Goal: Transaction & Acquisition: Purchase product/service

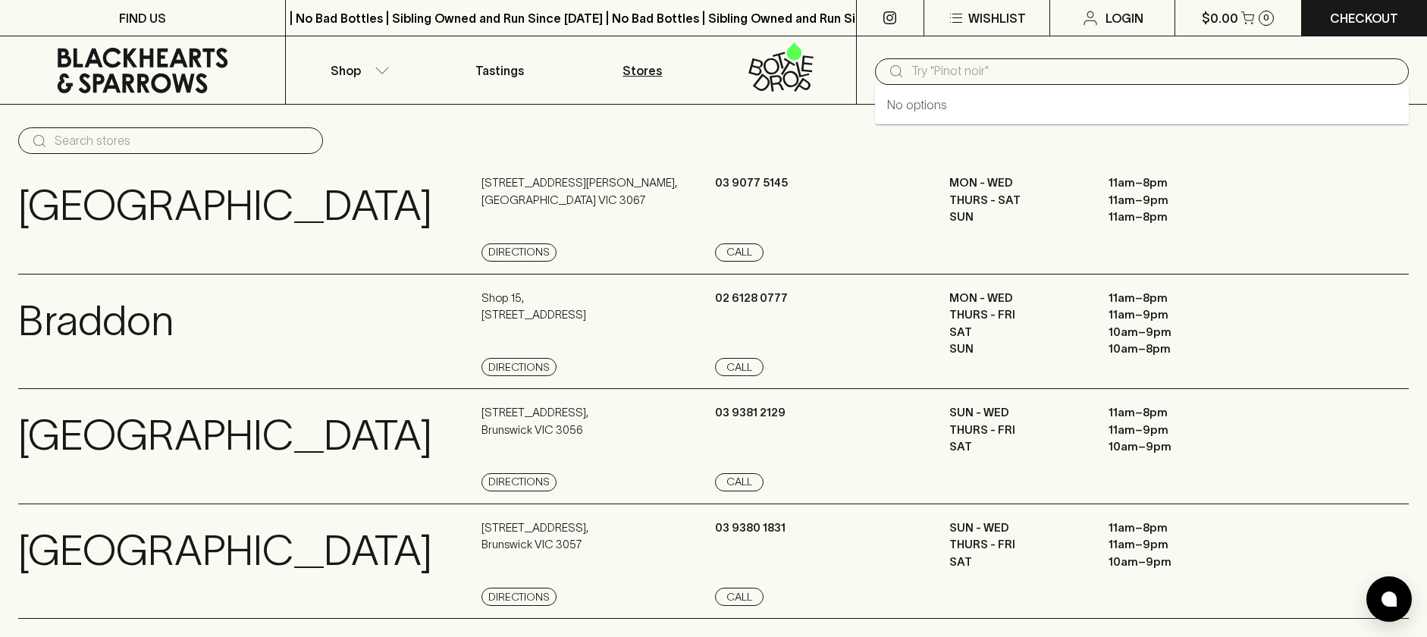
click at [1133, 77] on input "text" at bounding box center [1153, 71] width 485 height 24
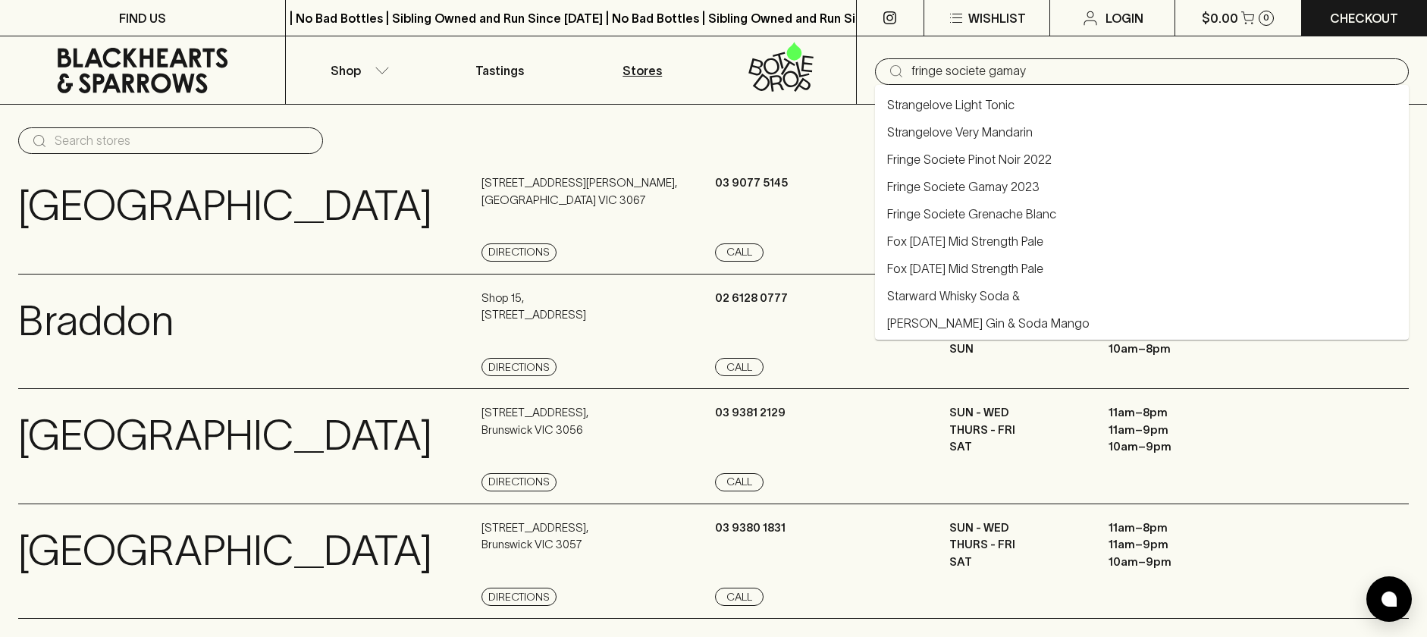
type input "fringe societe gamay"
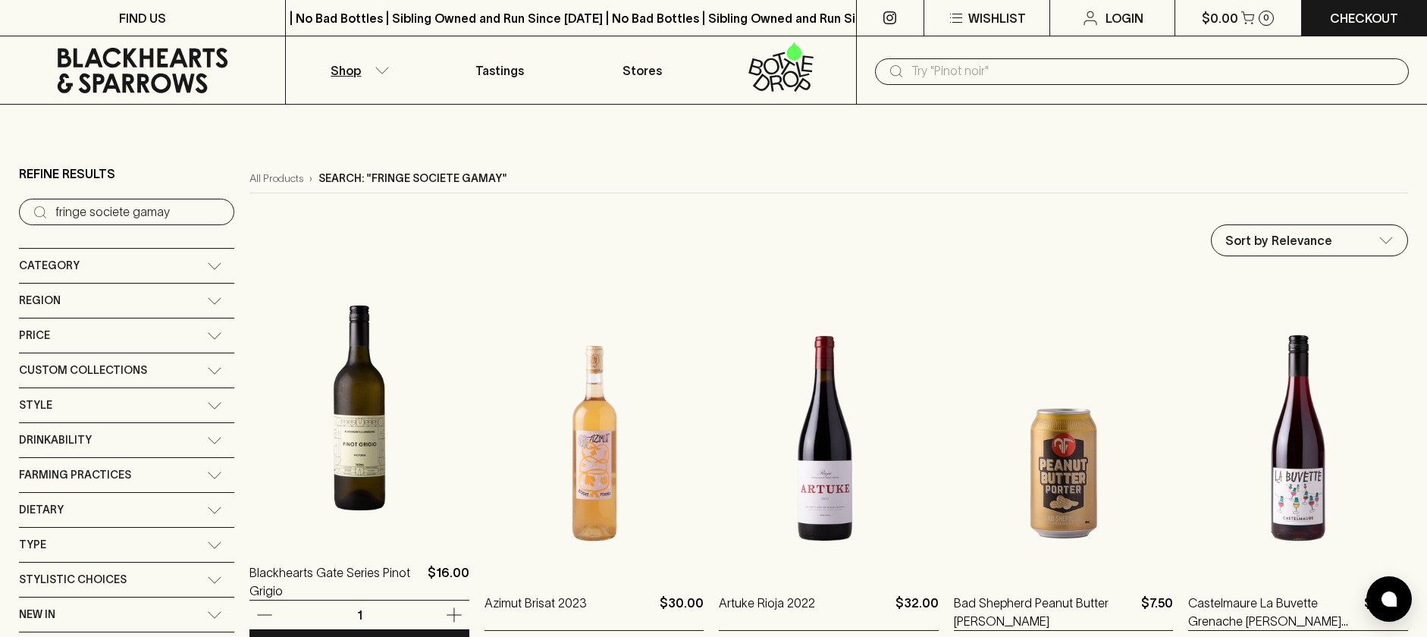
click at [322, 389] on img at bounding box center [359, 407] width 220 height 265
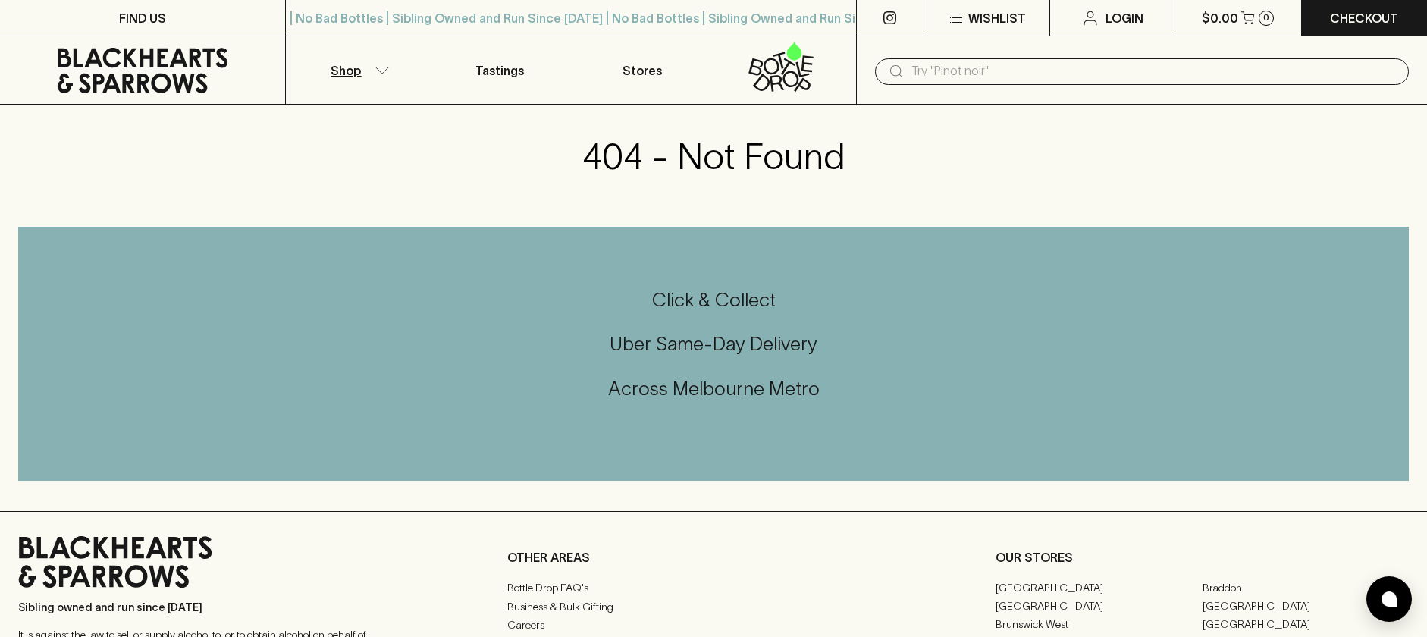
click at [378, 77] on button "Shop" at bounding box center [357, 69] width 143 height 67
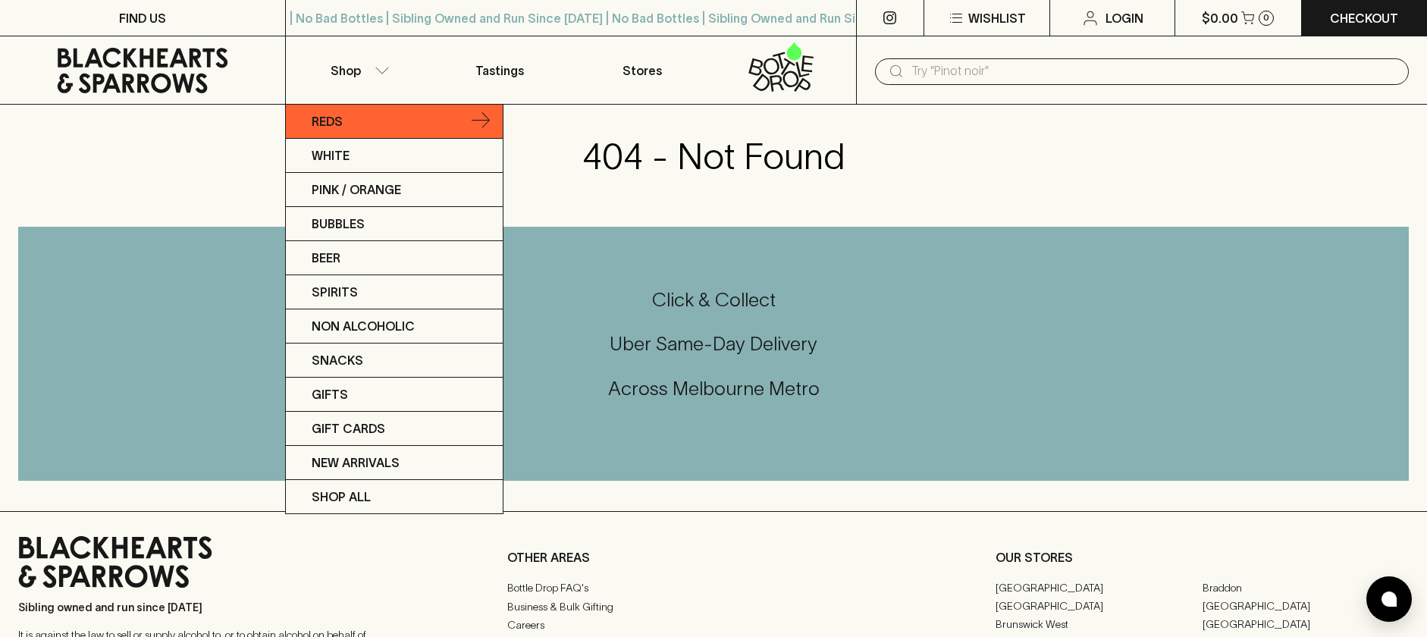
click at [347, 125] on link "Reds" at bounding box center [394, 122] width 217 height 34
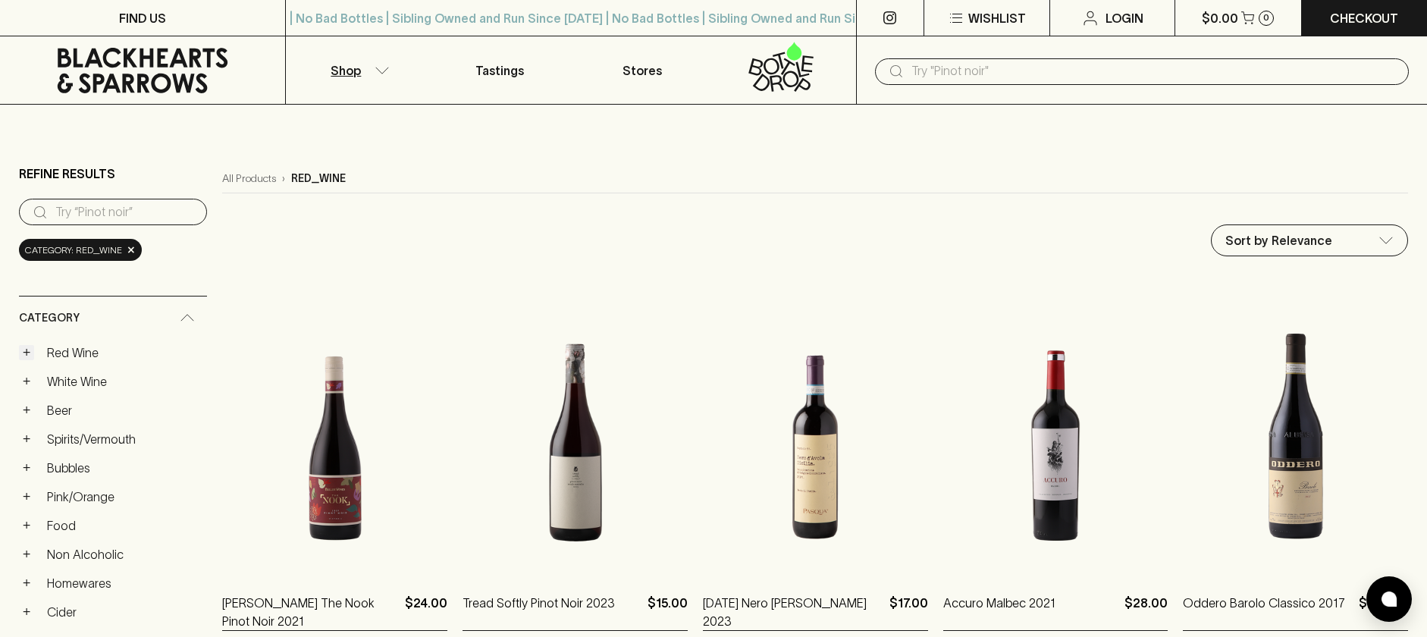
click at [27, 355] on button "+" at bounding box center [26, 352] width 15 height 15
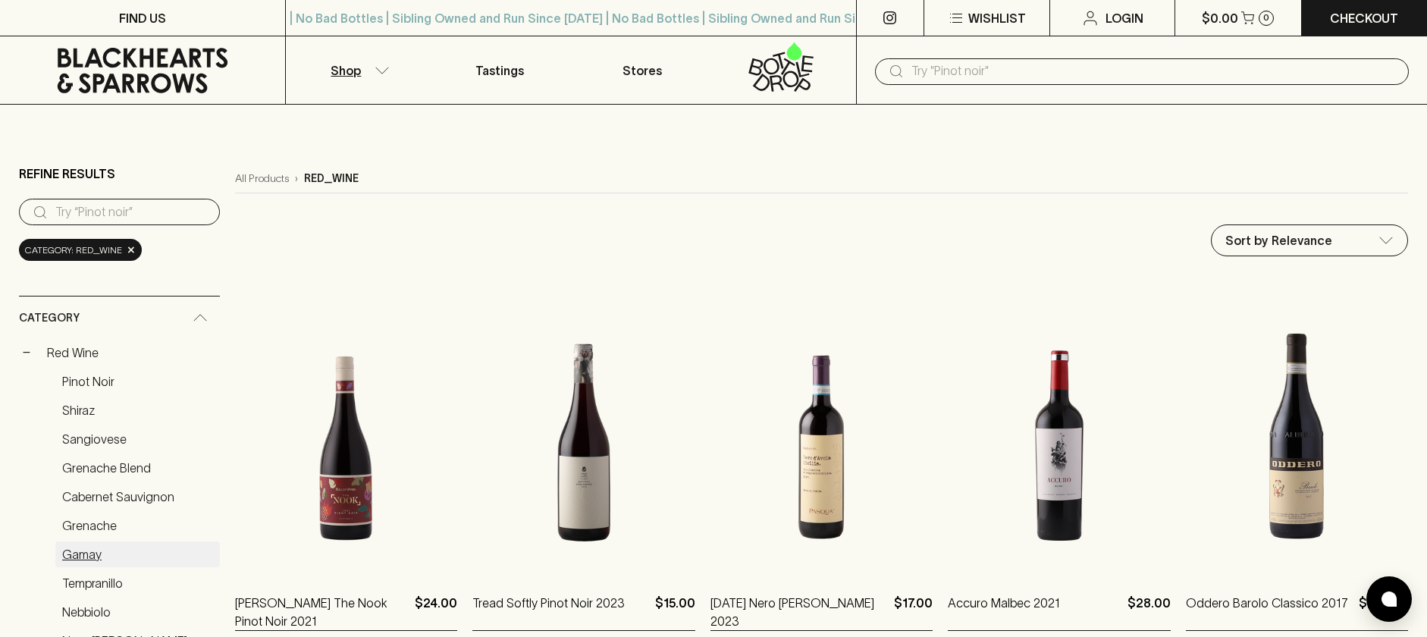
click at [80, 552] on link "Gamay" at bounding box center [137, 554] width 164 height 26
